Goal: Obtain resource: Obtain resource

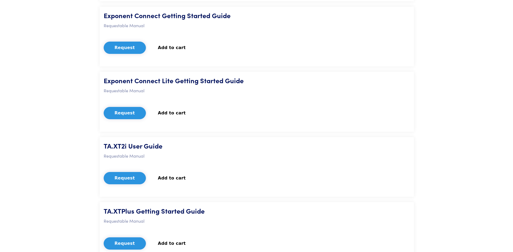
scroll to position [534, 0]
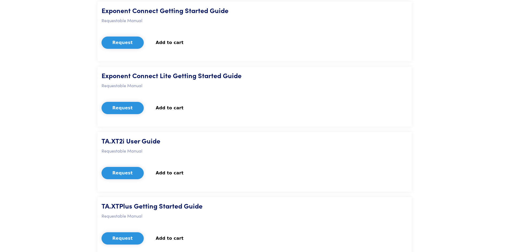
click at [122, 104] on button "Request" at bounding box center [123, 108] width 42 height 12
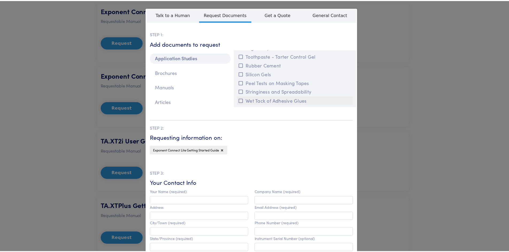
scroll to position [53, 0]
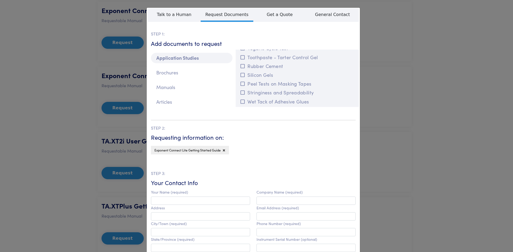
click at [73, 82] on div "**********" at bounding box center [256, 126] width 513 height 252
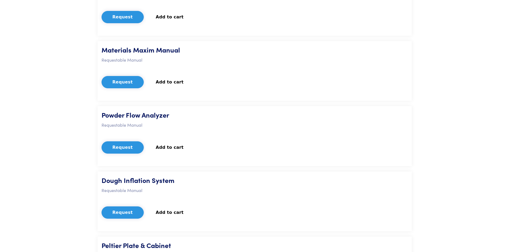
scroll to position [1149, 0]
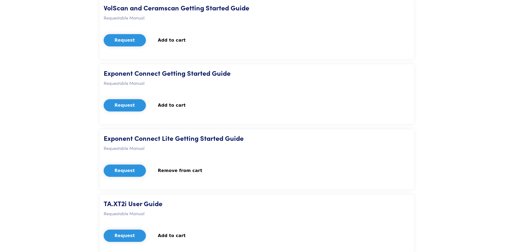
scroll to position [481, 0]
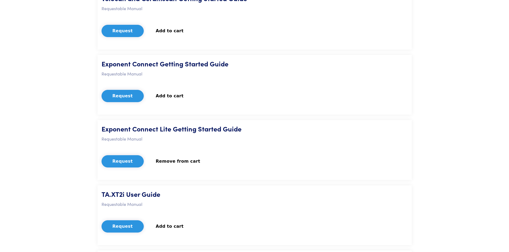
click at [127, 160] on button "Request" at bounding box center [123, 161] width 42 height 12
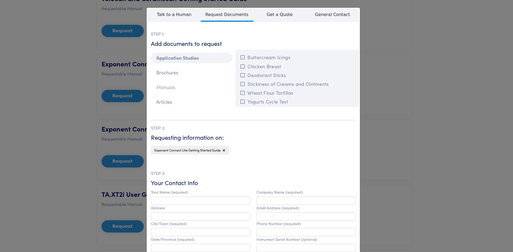
click at [167, 87] on p "Manuals" at bounding box center [191, 87] width 81 height 10
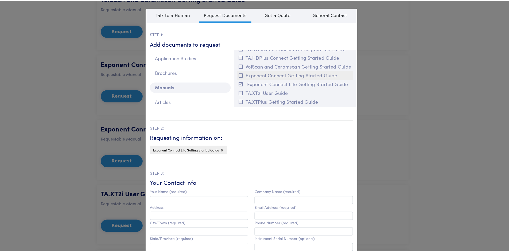
scroll to position [0, 0]
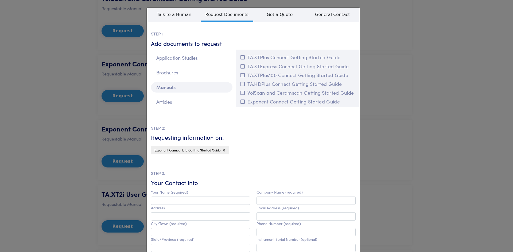
click at [387, 38] on div "**********" at bounding box center [256, 126] width 513 height 252
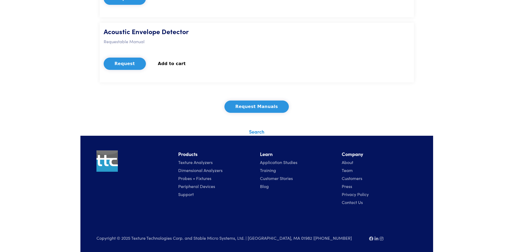
scroll to position [1757, 0]
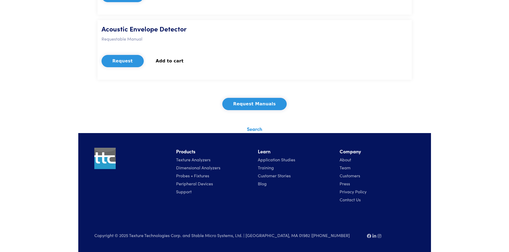
click at [274, 102] on button "Request Manuals" at bounding box center [254, 104] width 64 height 12
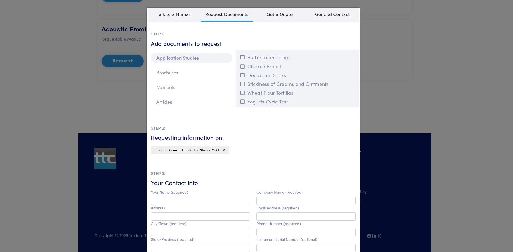
click at [165, 88] on p "Manuals" at bounding box center [191, 87] width 81 height 10
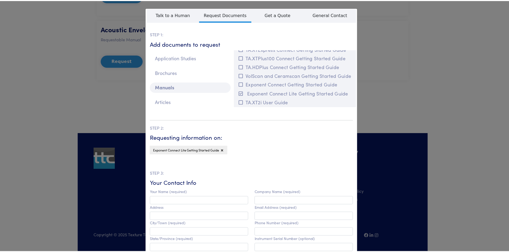
scroll to position [27, 0]
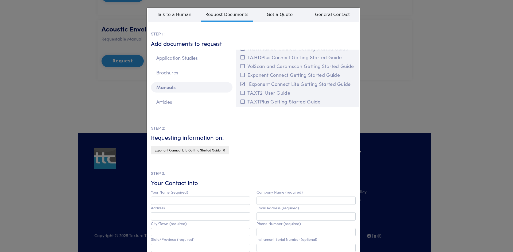
click at [38, 82] on div "**********" at bounding box center [256, 126] width 513 height 252
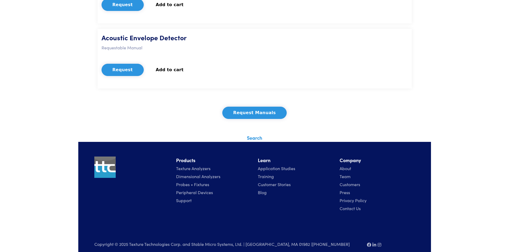
scroll to position [1757, 0]
